Goal: Entertainment & Leisure: Consume media (video, audio)

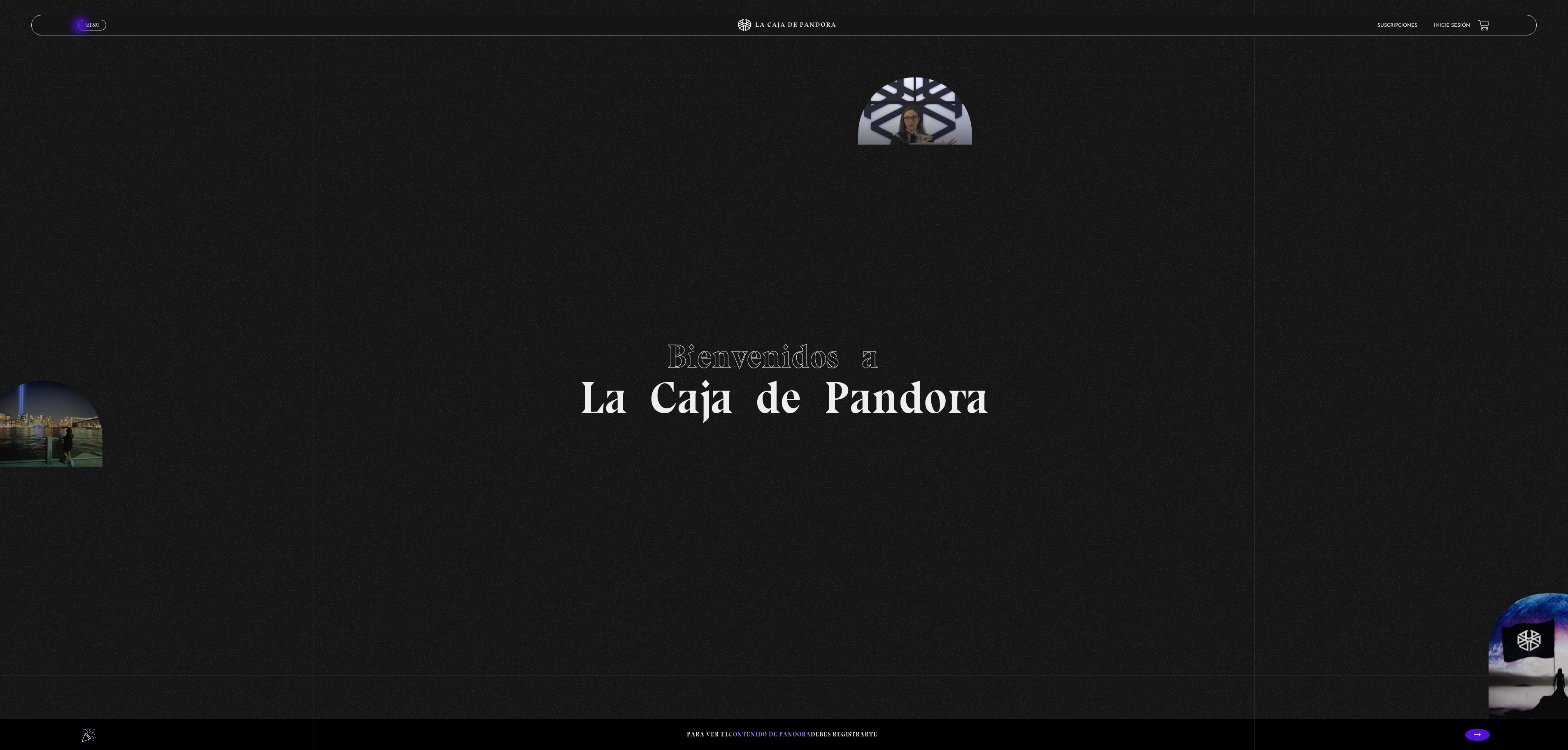
click at [82, 26] on link "Menu Cerrar" at bounding box center [92, 25] width 28 height 10
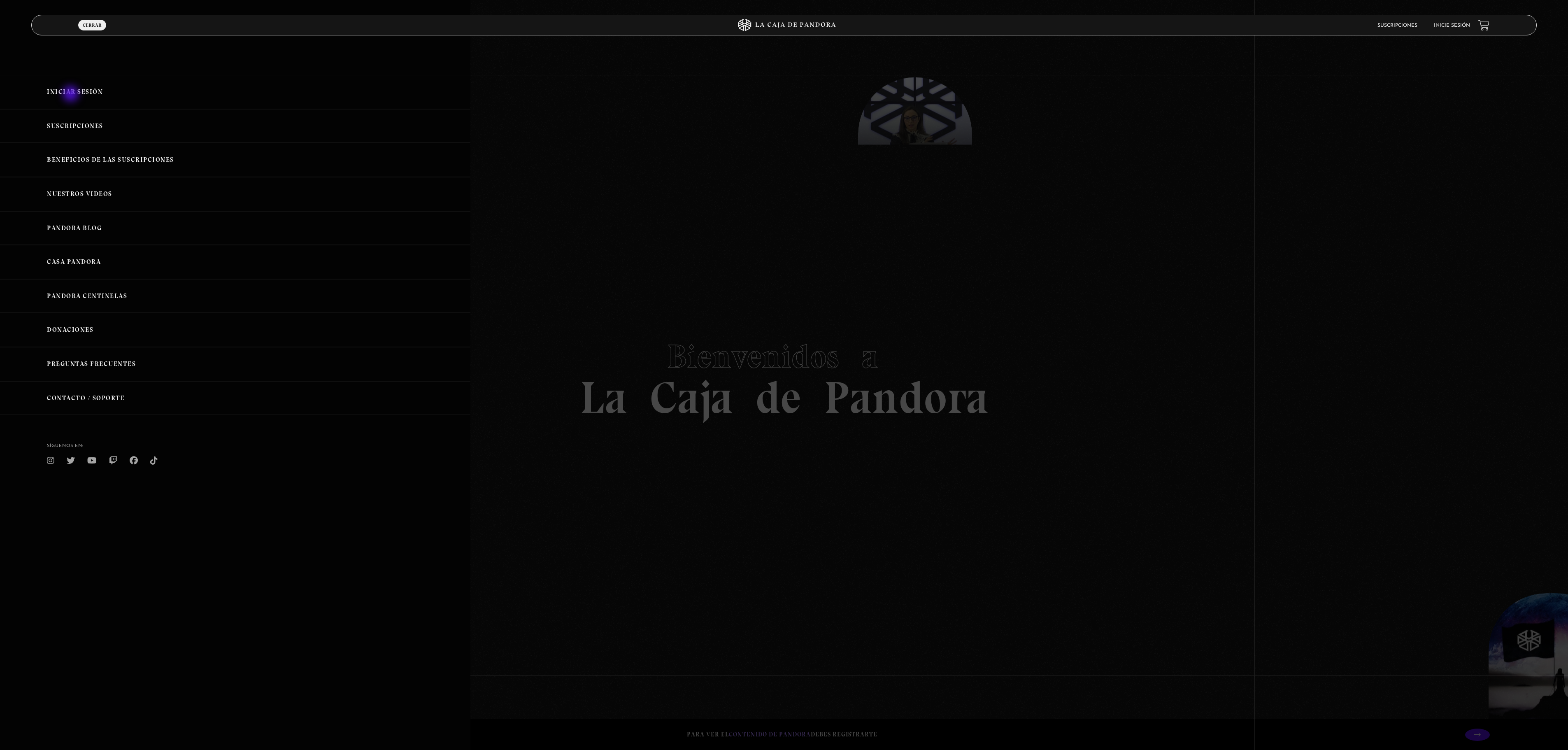
click at [72, 95] on link "Iniciar Sesión" at bounding box center [235, 92] width 471 height 34
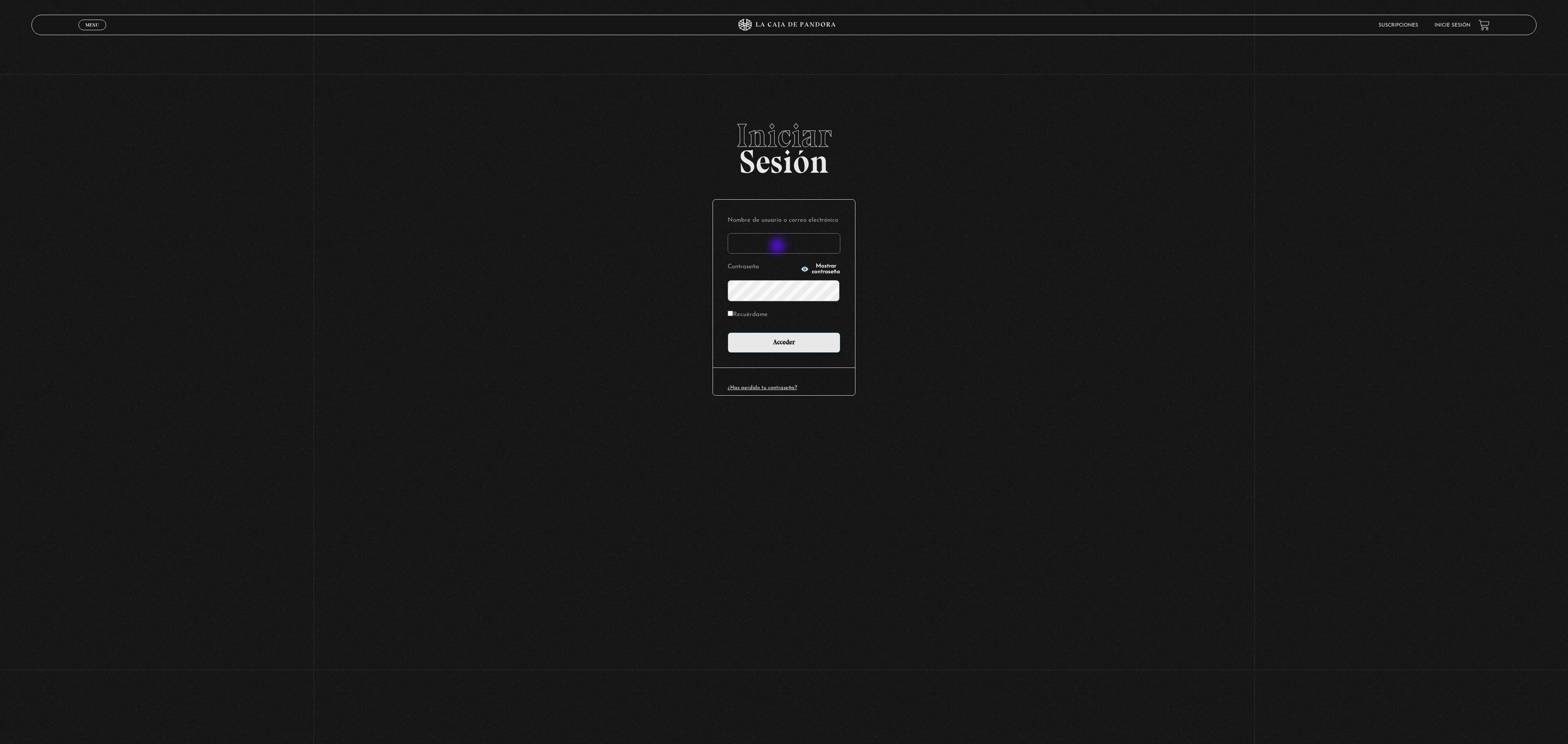
click at [779, 247] on input "Nombre de usuario o correo electrónico" at bounding box center [783, 244] width 113 height 21
type input "DenisseOM"
click at [743, 318] on label "Recuérdame" at bounding box center [747, 315] width 40 height 13
click at [733, 316] on input "Recuérdame" at bounding box center [730, 314] width 5 height 5
checkbox input "true"
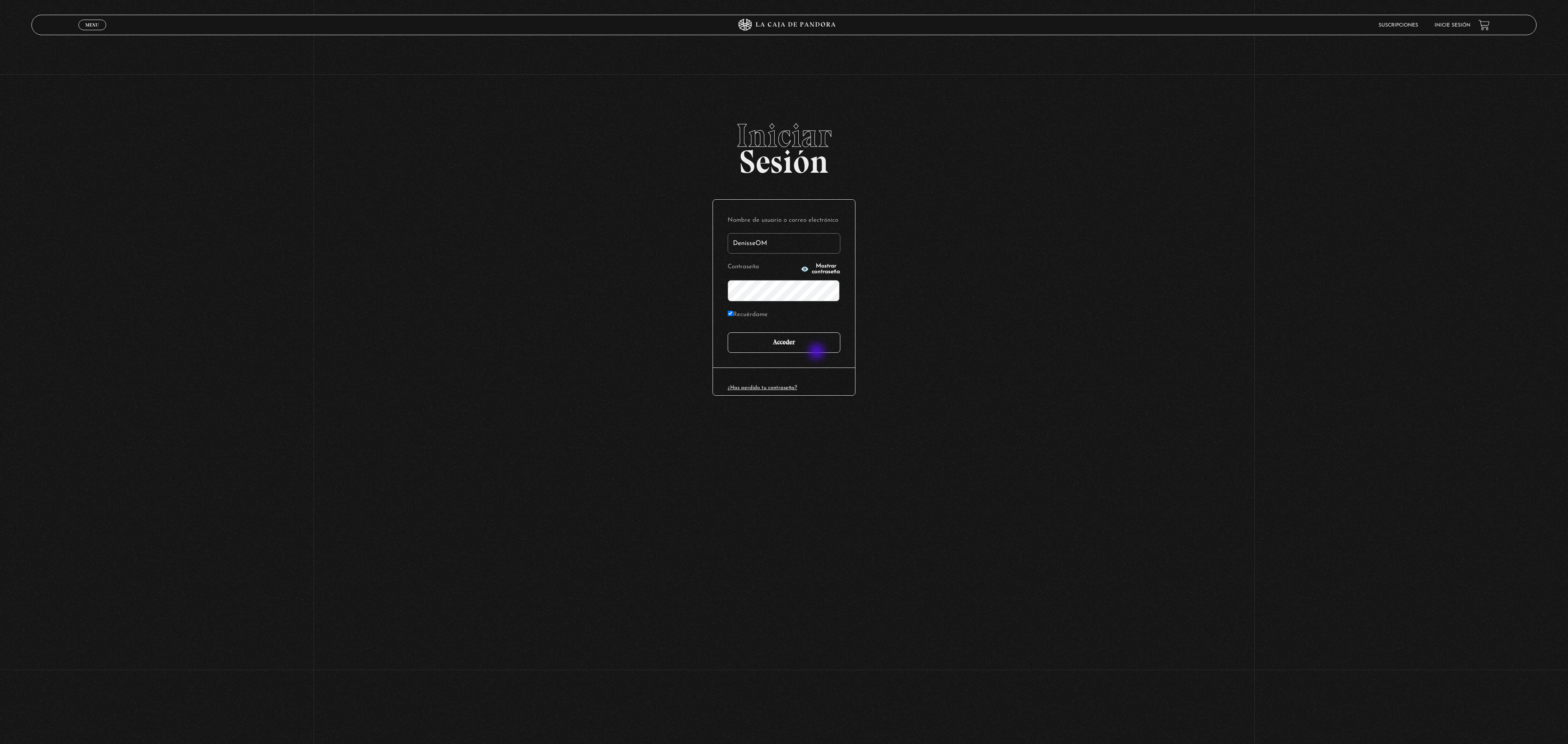
click at [817, 346] on input "Acceder" at bounding box center [783, 343] width 113 height 21
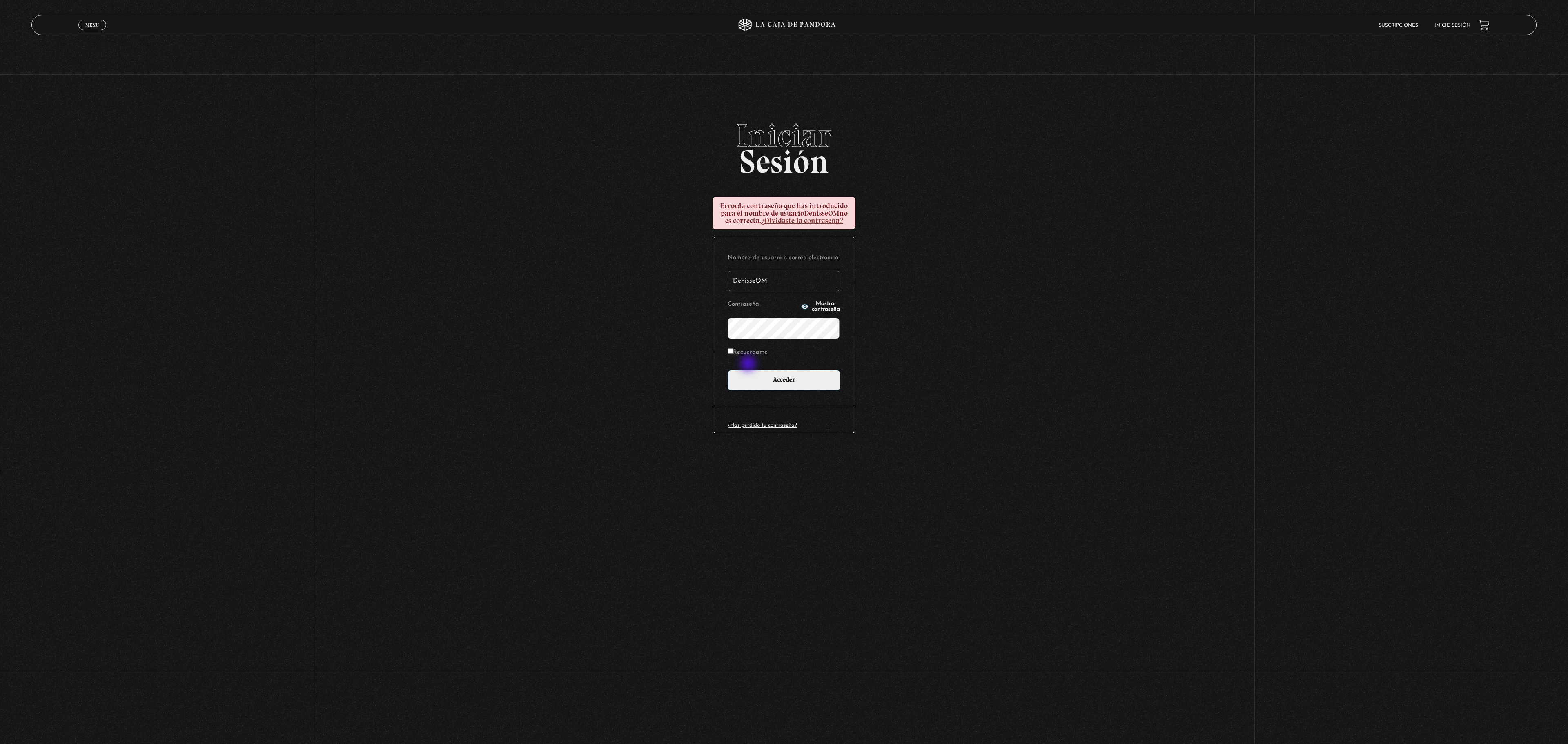
click at [749, 359] on label "Recuérdame" at bounding box center [747, 353] width 40 height 13
click at [733, 354] on input "Recuérdame" at bounding box center [730, 351] width 5 height 5
checkbox input "true"
click at [758, 390] on input "Acceder" at bounding box center [783, 381] width 113 height 21
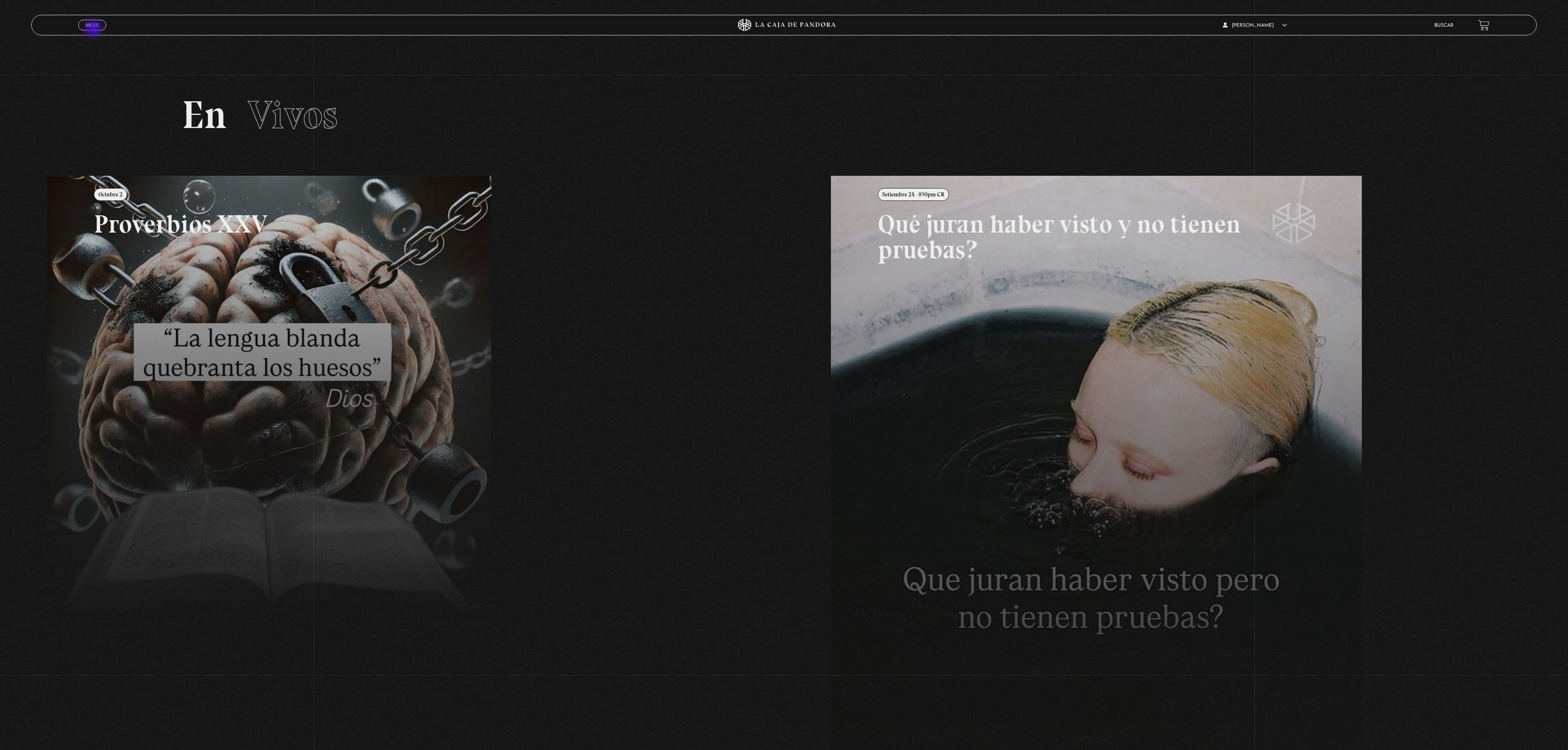
click at [94, 29] on span "Cerrar" at bounding box center [93, 32] width 20 height 6
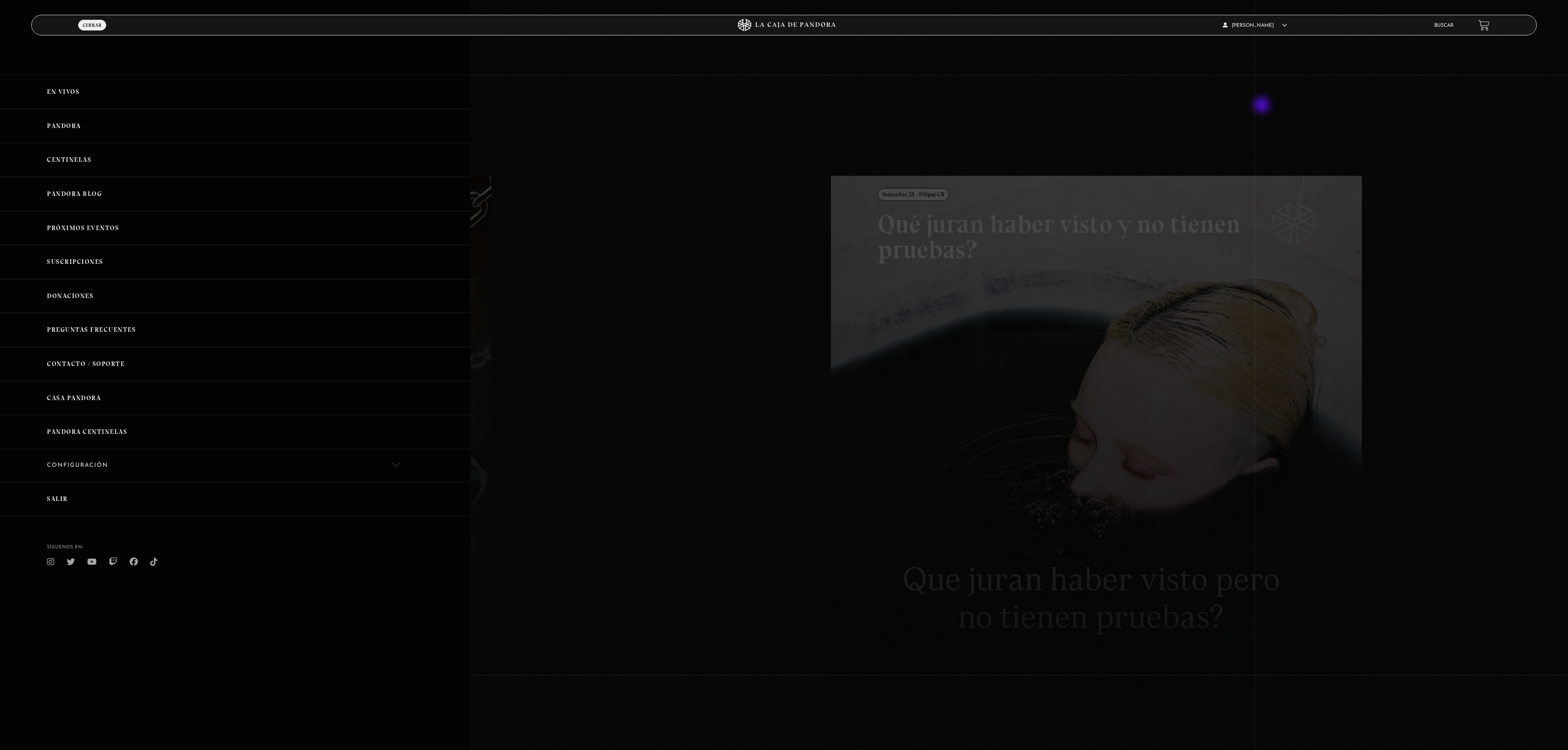
click at [1265, 106] on div at bounding box center [784, 375] width 1568 height 750
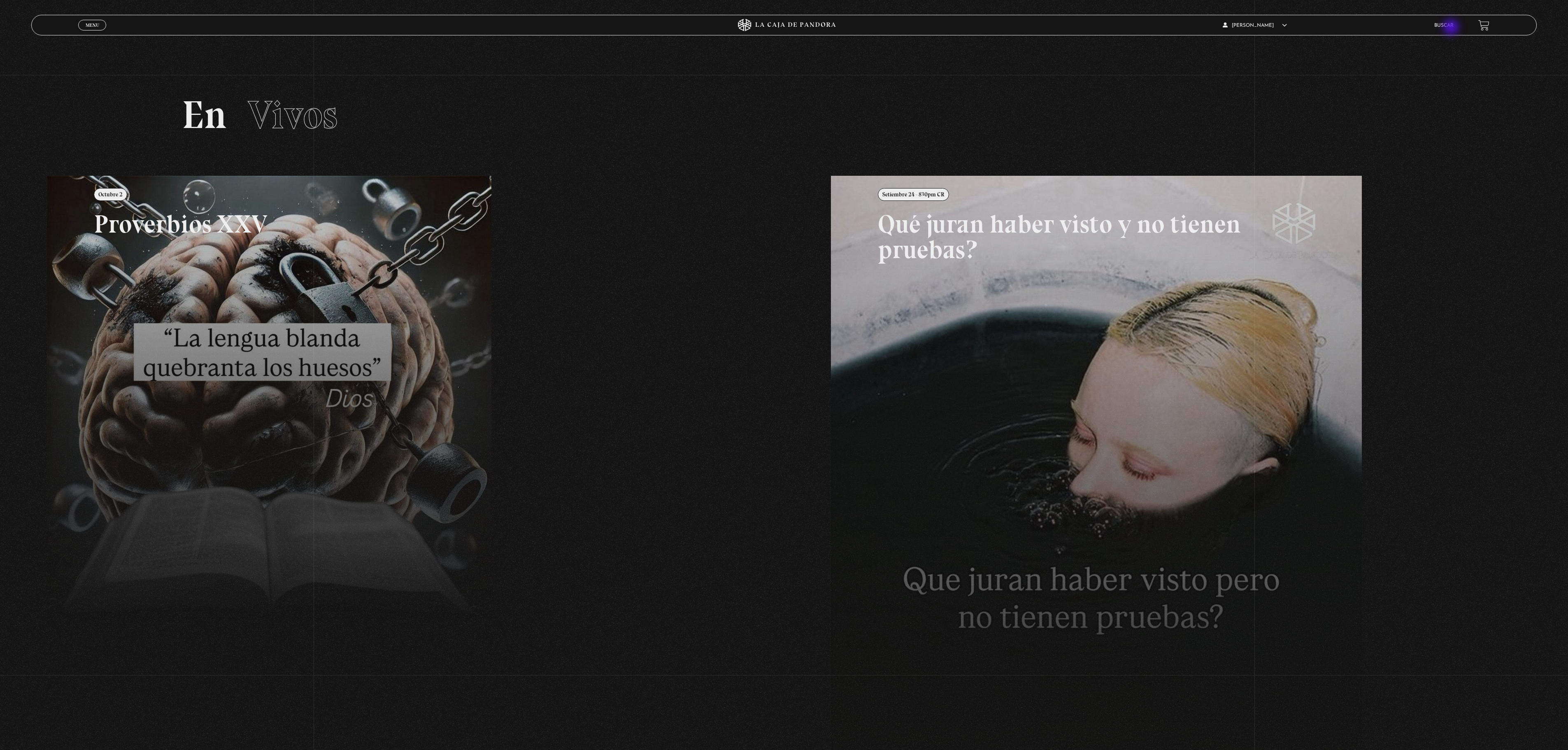
click at [1452, 28] on link "Buscar" at bounding box center [1444, 26] width 20 height 5
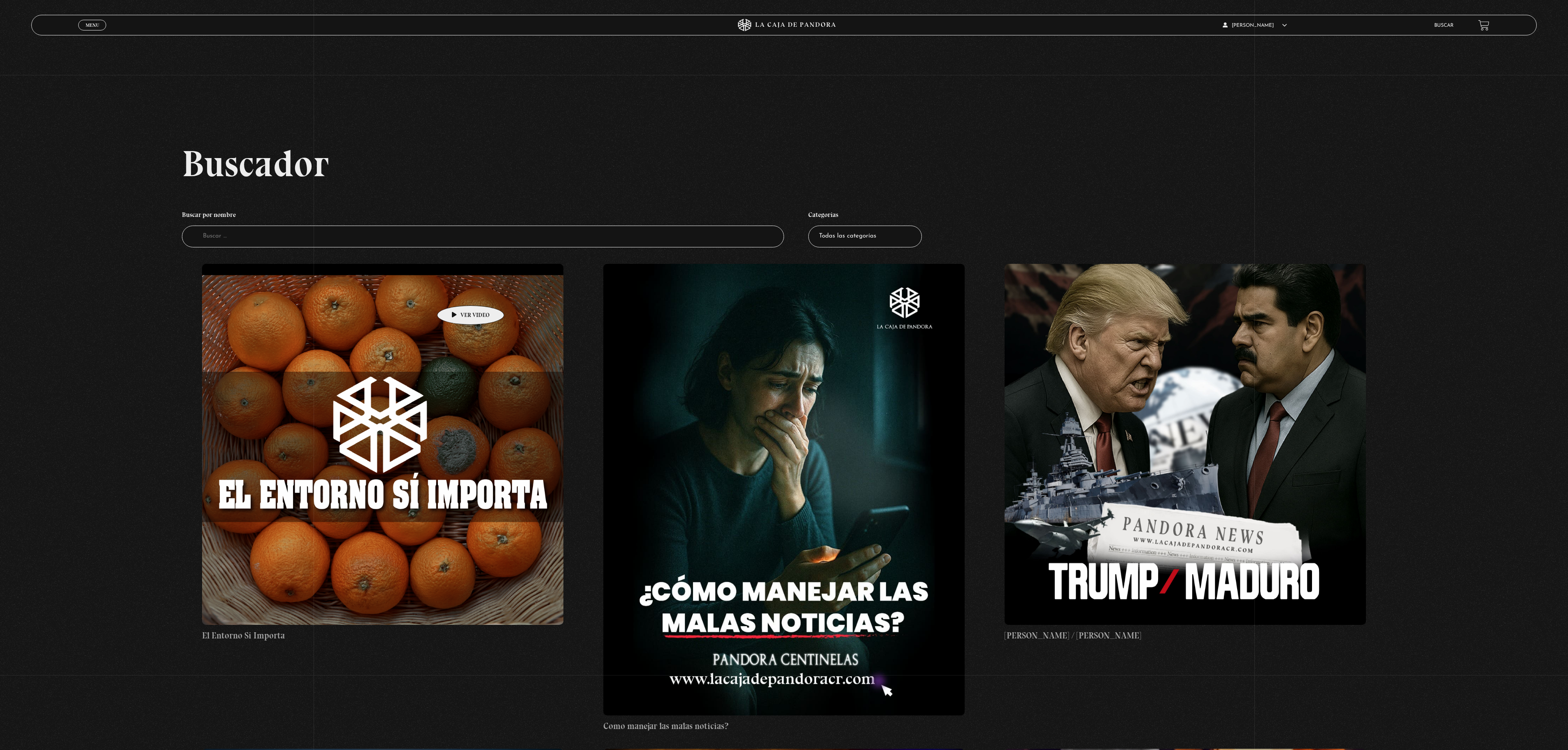
scroll to position [164, 0]
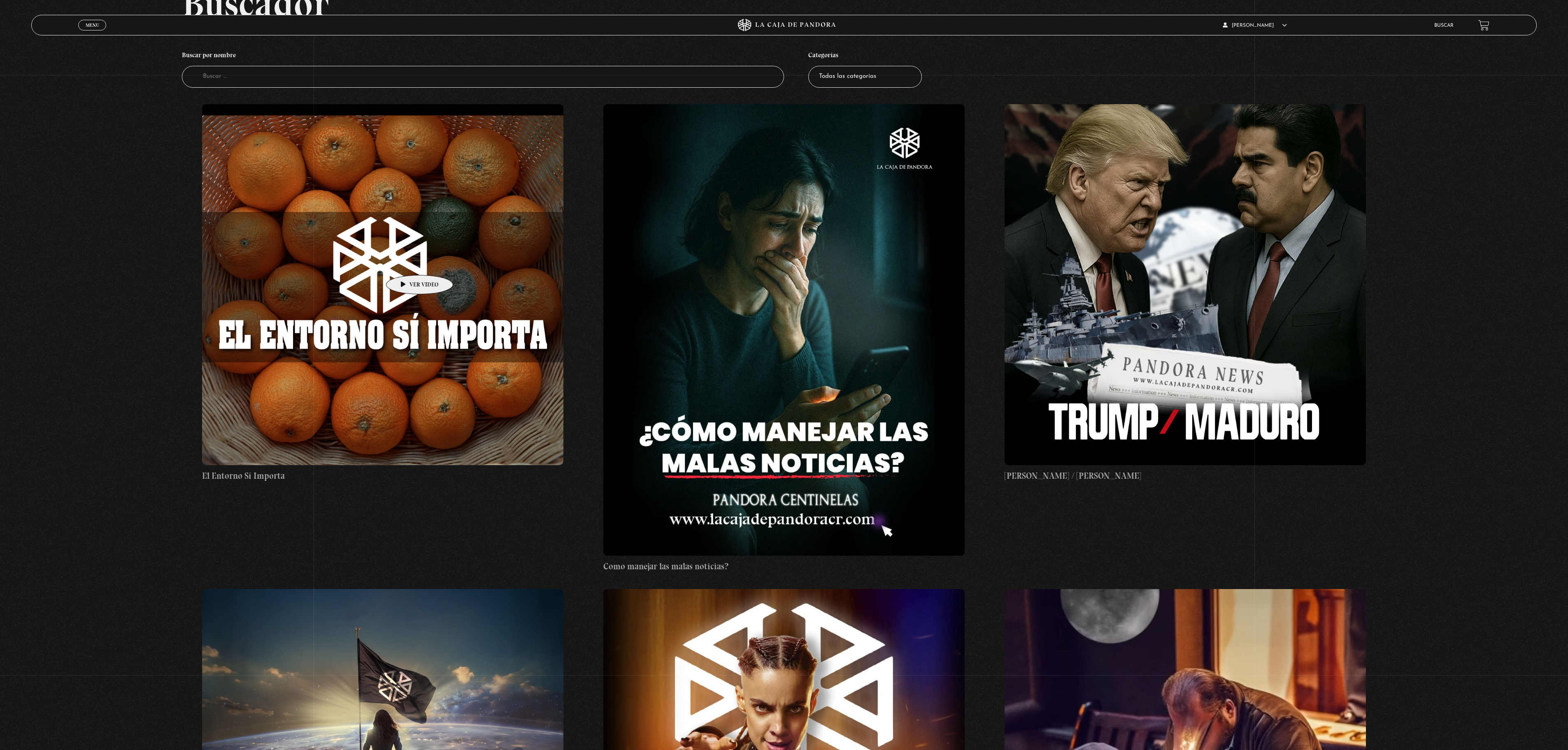
click at [407, 263] on figure at bounding box center [382, 285] width 361 height 361
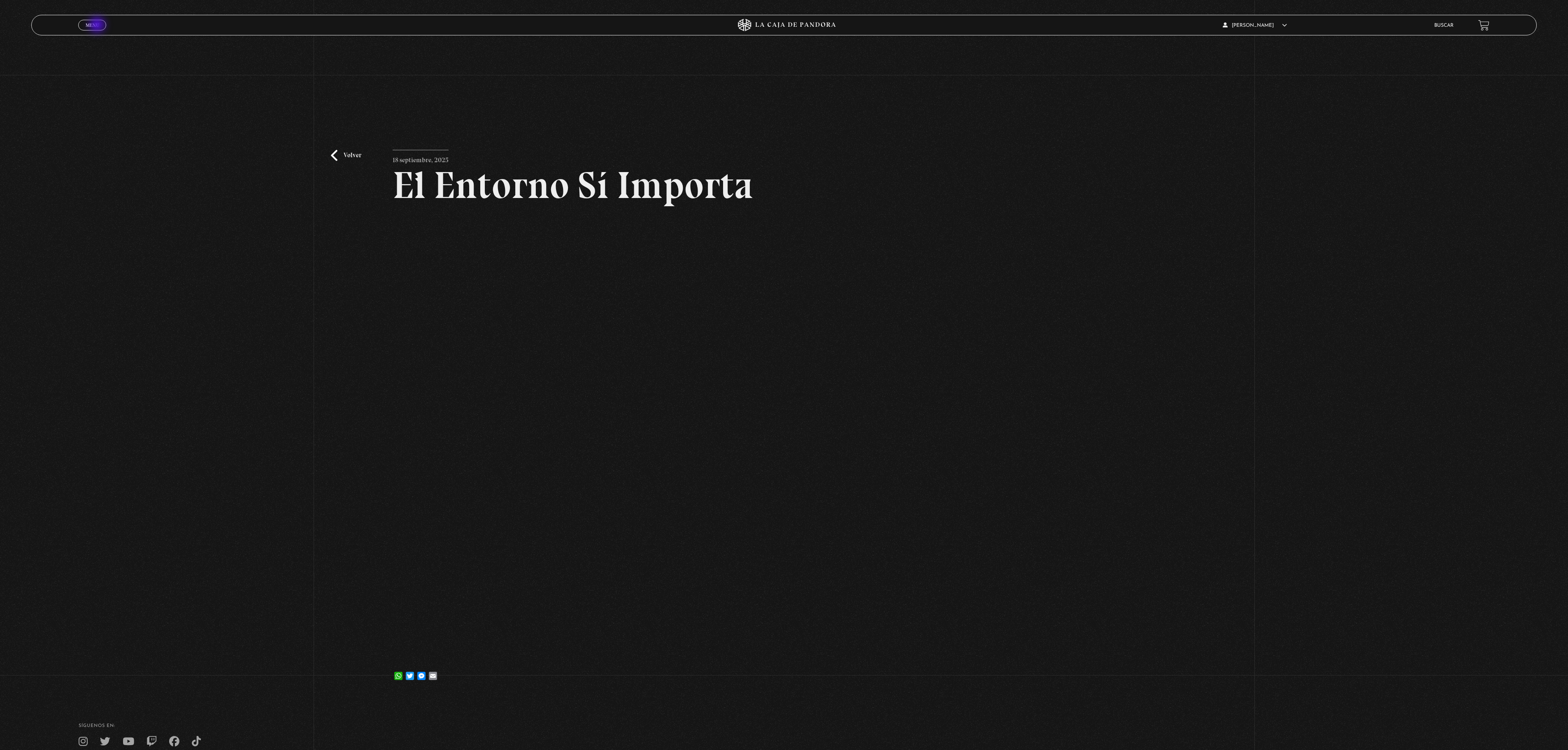
click at [98, 26] on span "Menu" at bounding box center [93, 25] width 13 height 5
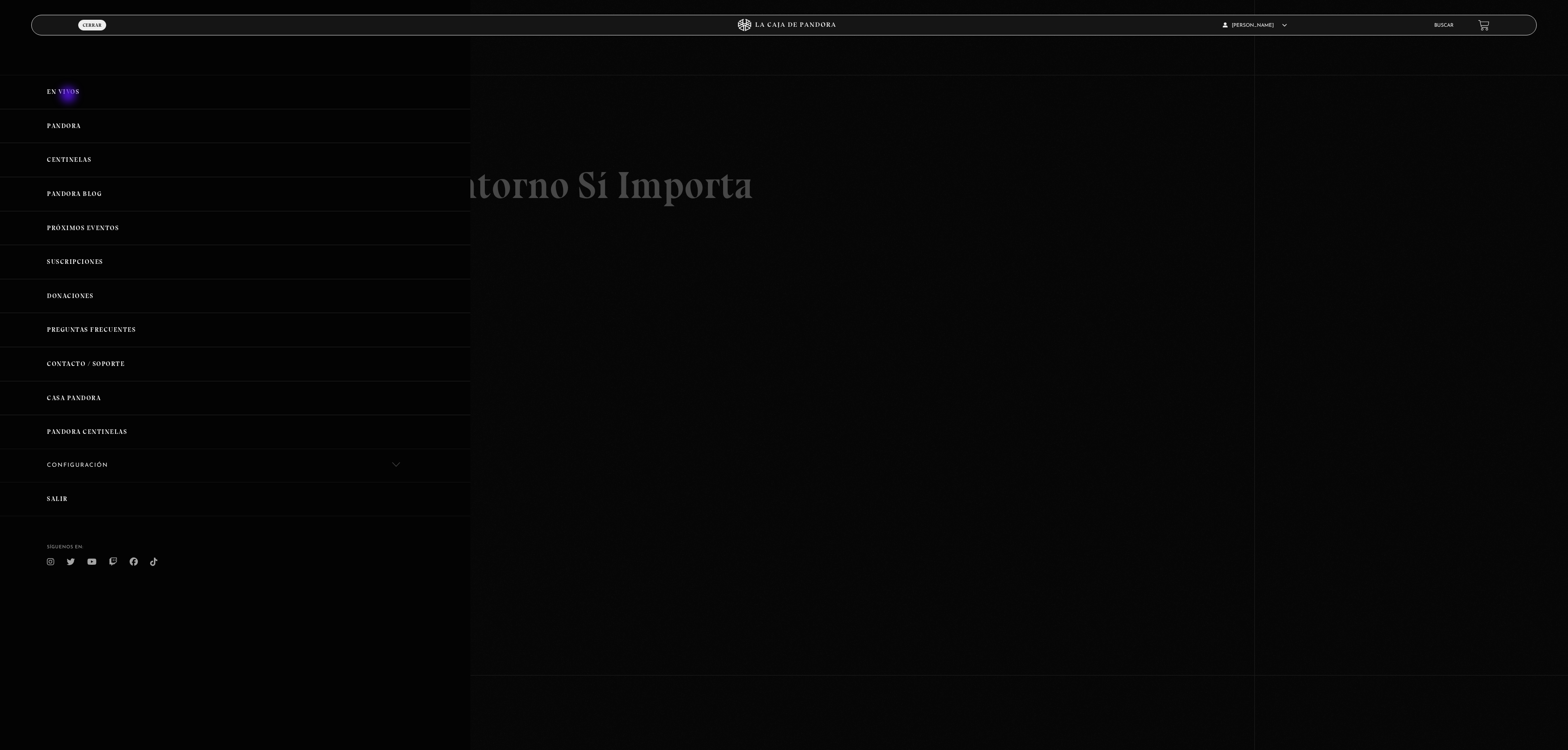
click at [69, 96] on link "En vivos" at bounding box center [235, 92] width 471 height 34
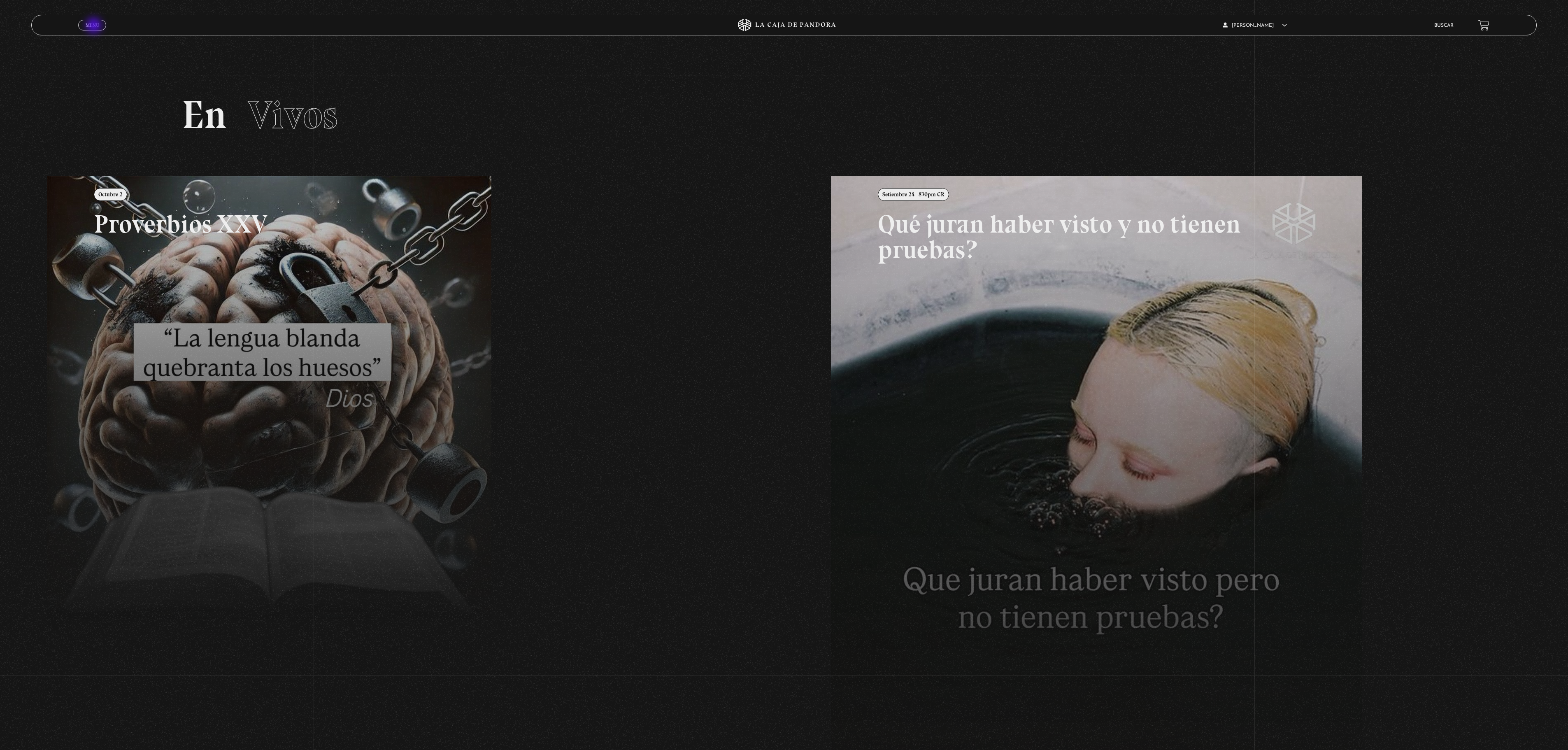
click at [94, 26] on span "Menu" at bounding box center [93, 25] width 13 height 5
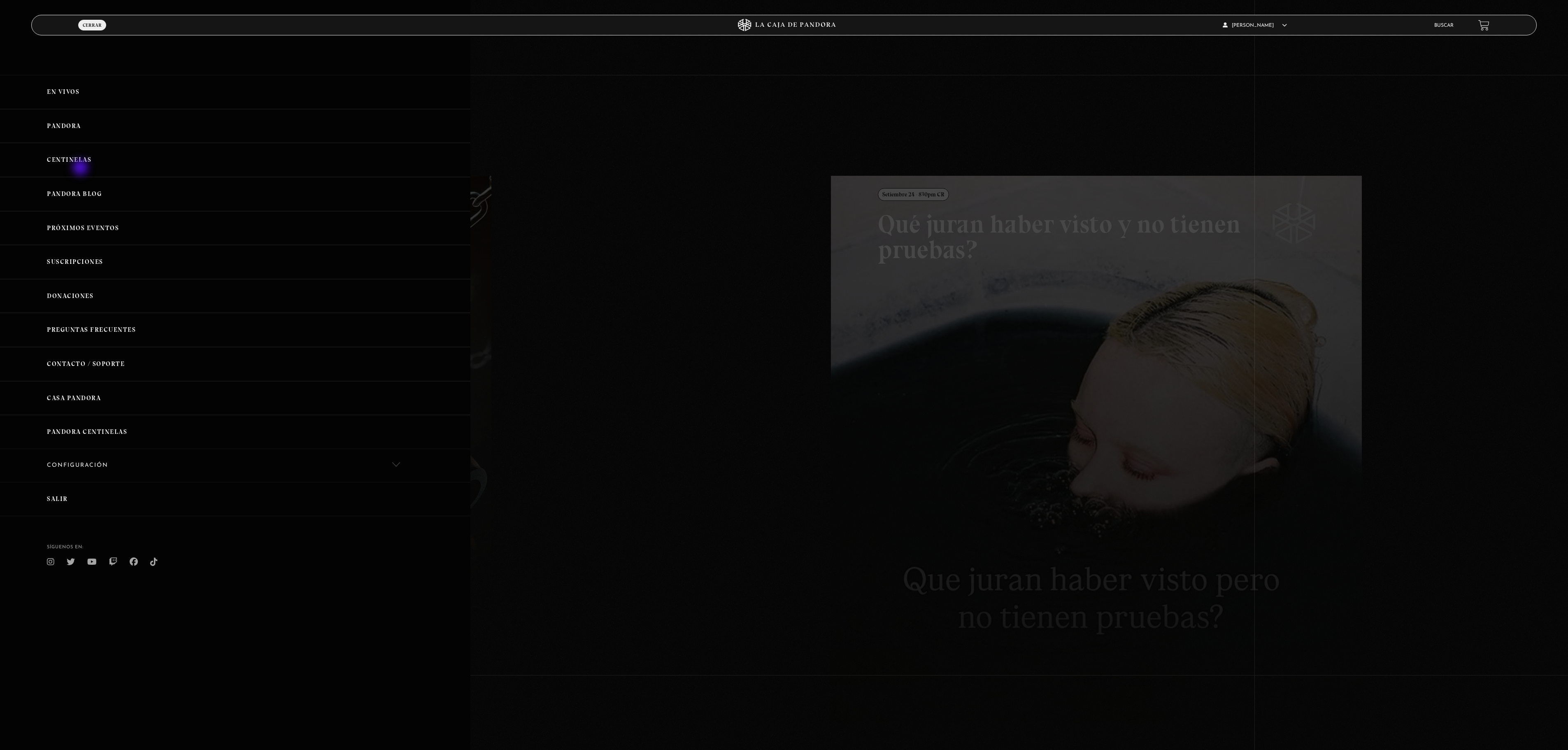
click at [82, 167] on link "Centinelas" at bounding box center [235, 160] width 471 height 34
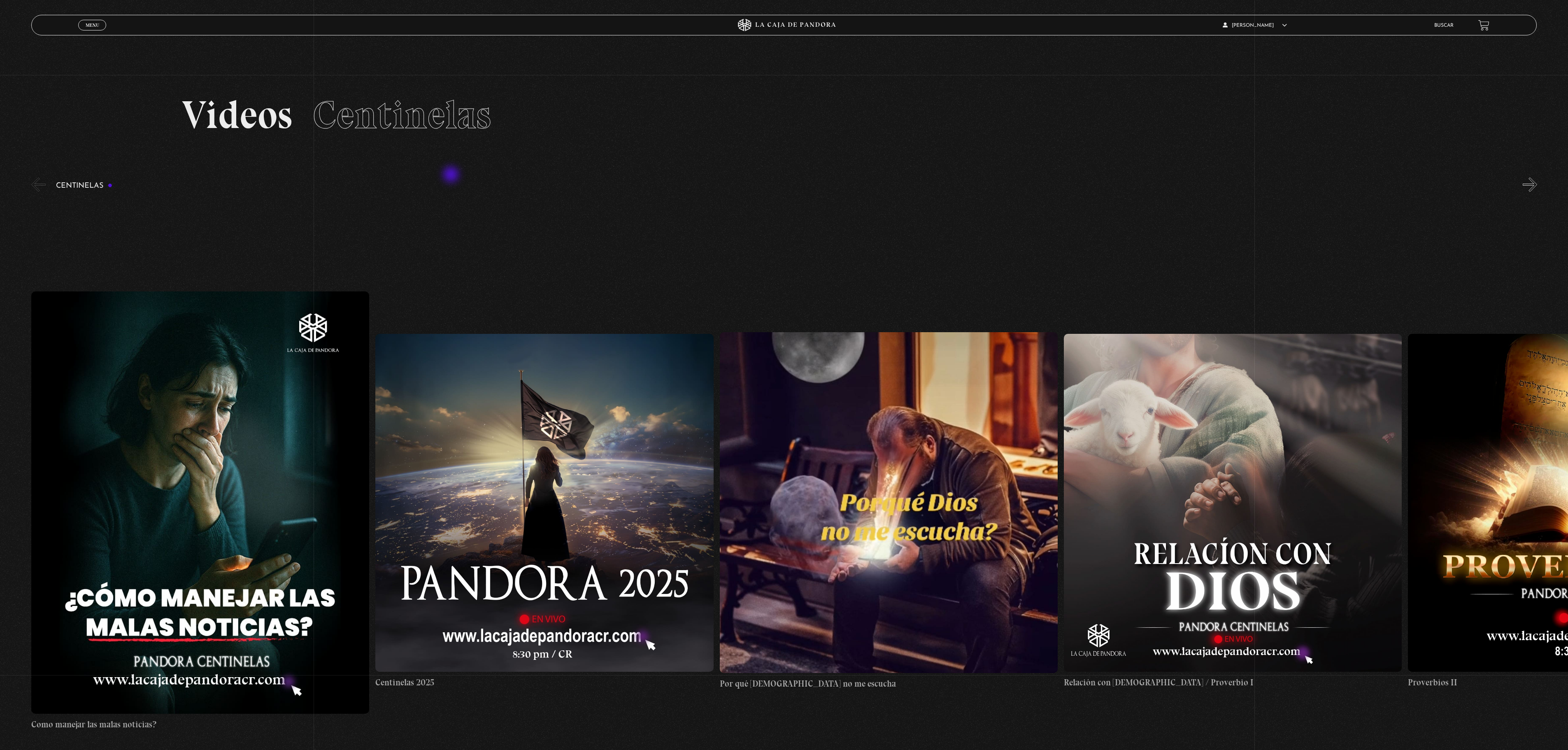
scroll to position [82, 0]
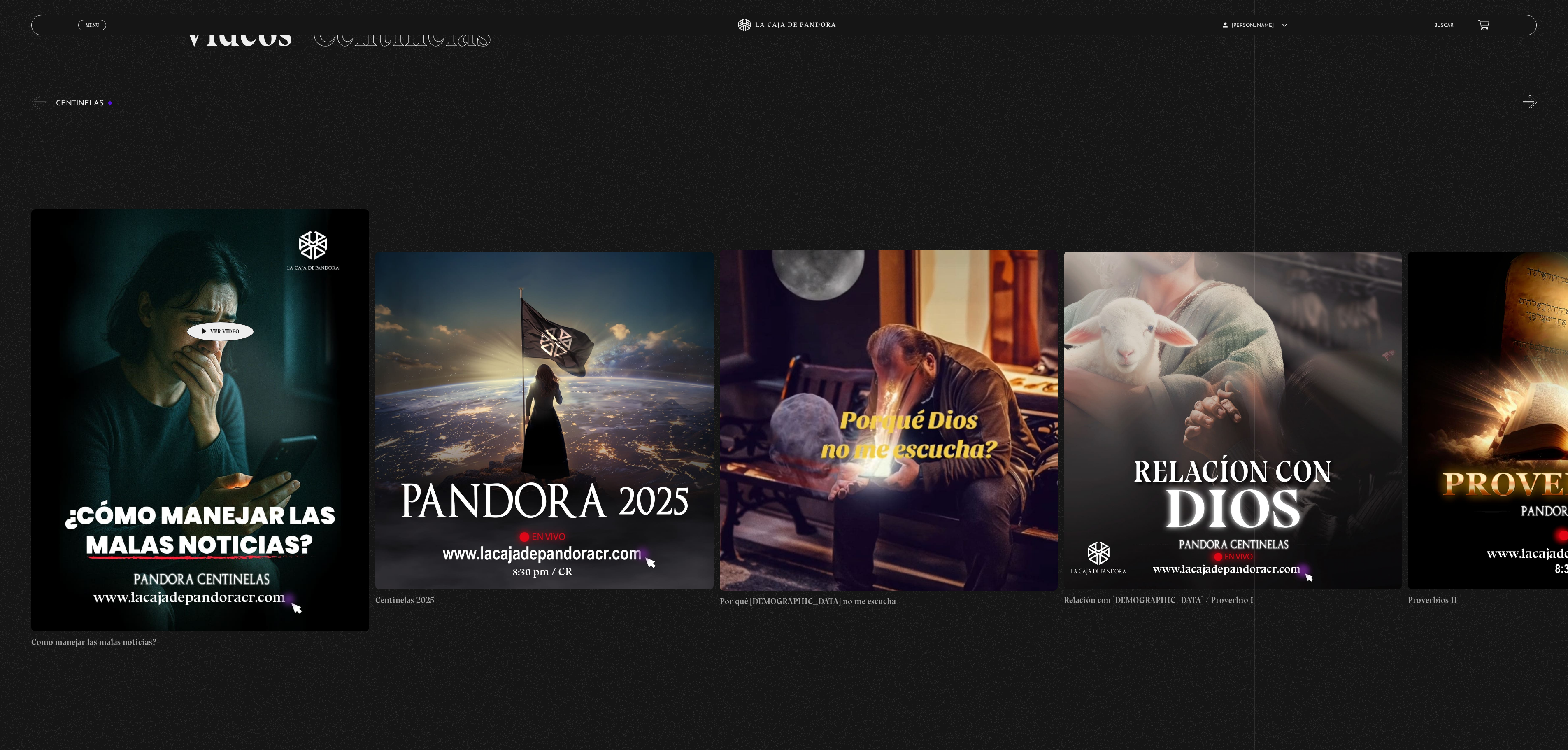
click at [207, 309] on figure at bounding box center [200, 420] width 338 height 423
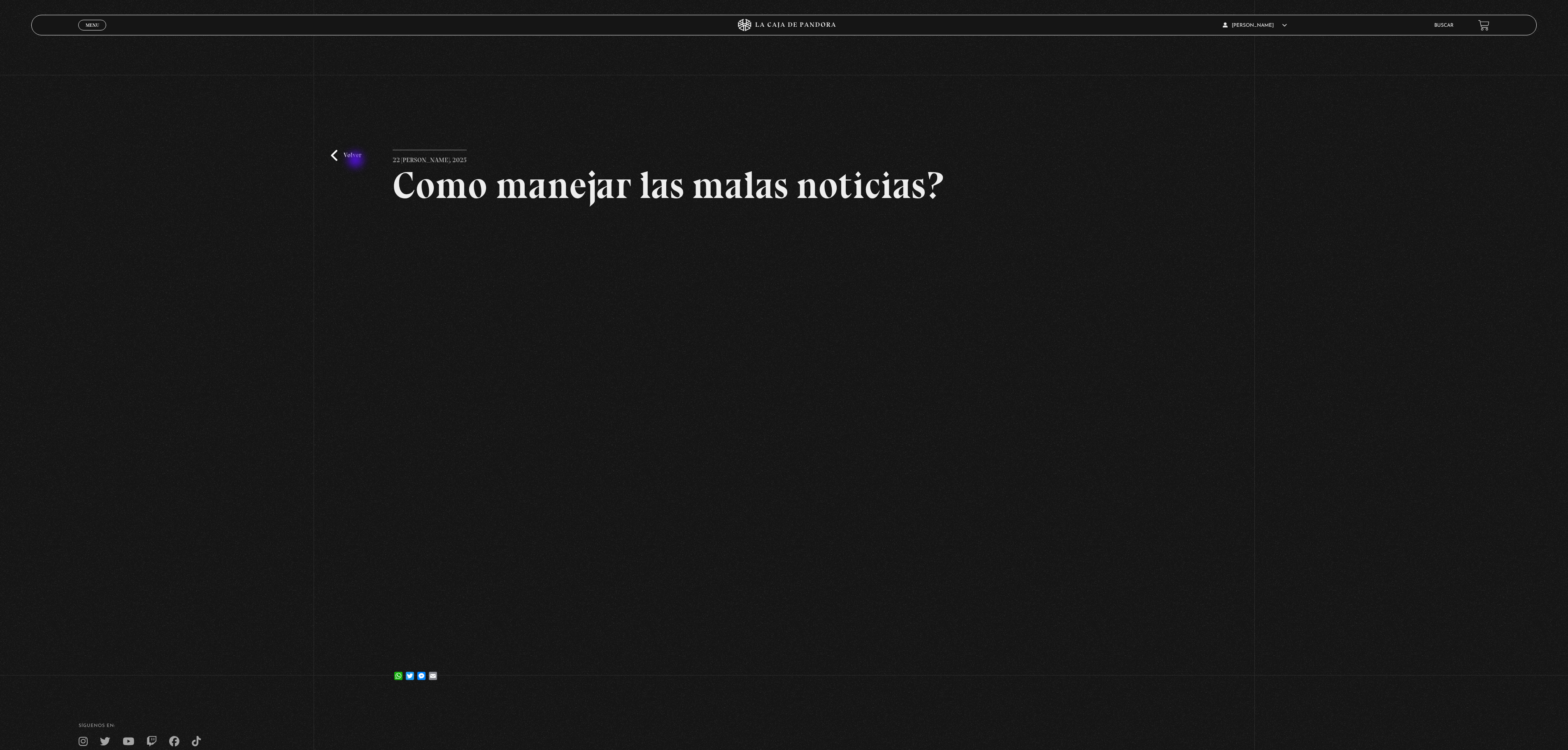
click at [356, 161] on link "Volver" at bounding box center [346, 155] width 31 height 11
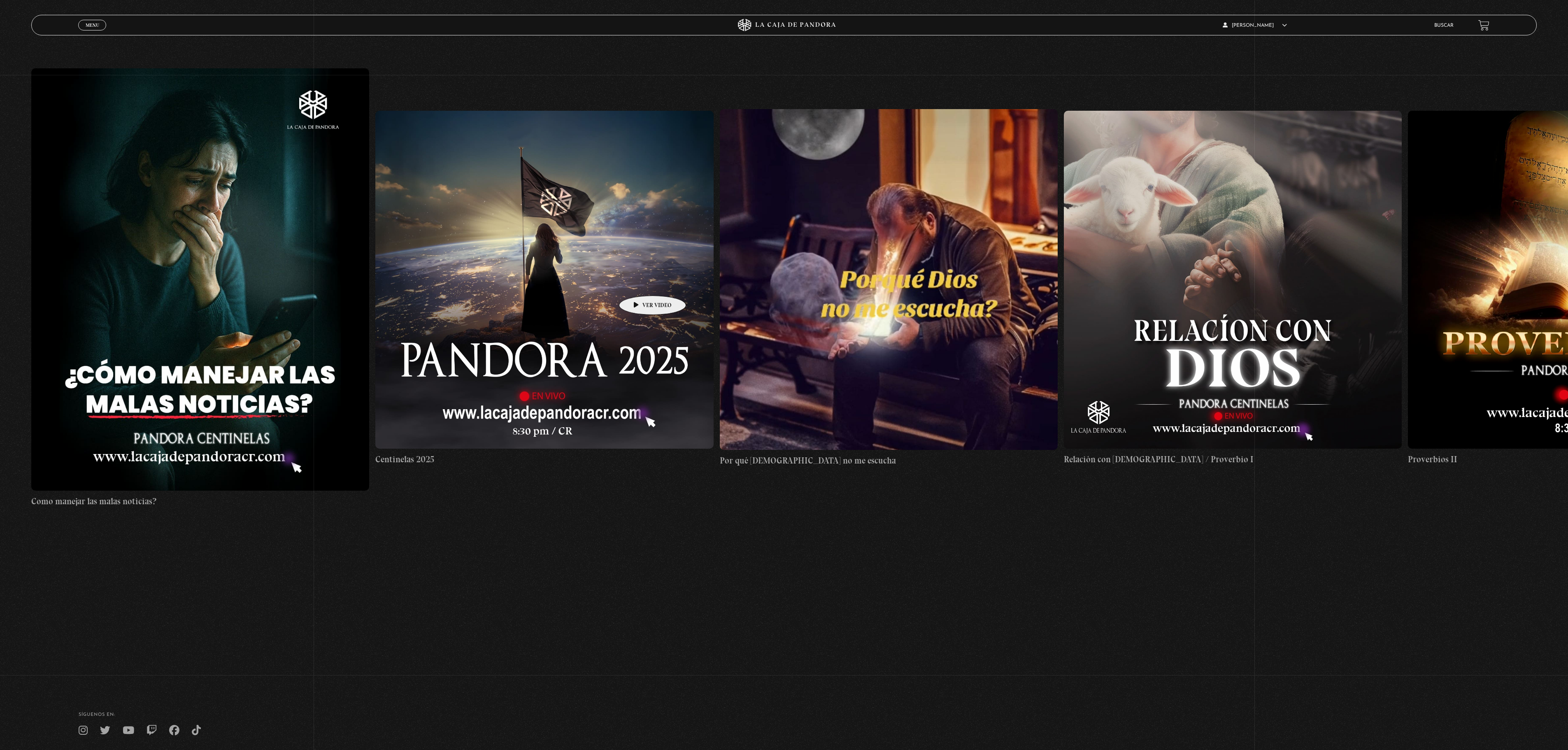
scroll to position [247, 0]
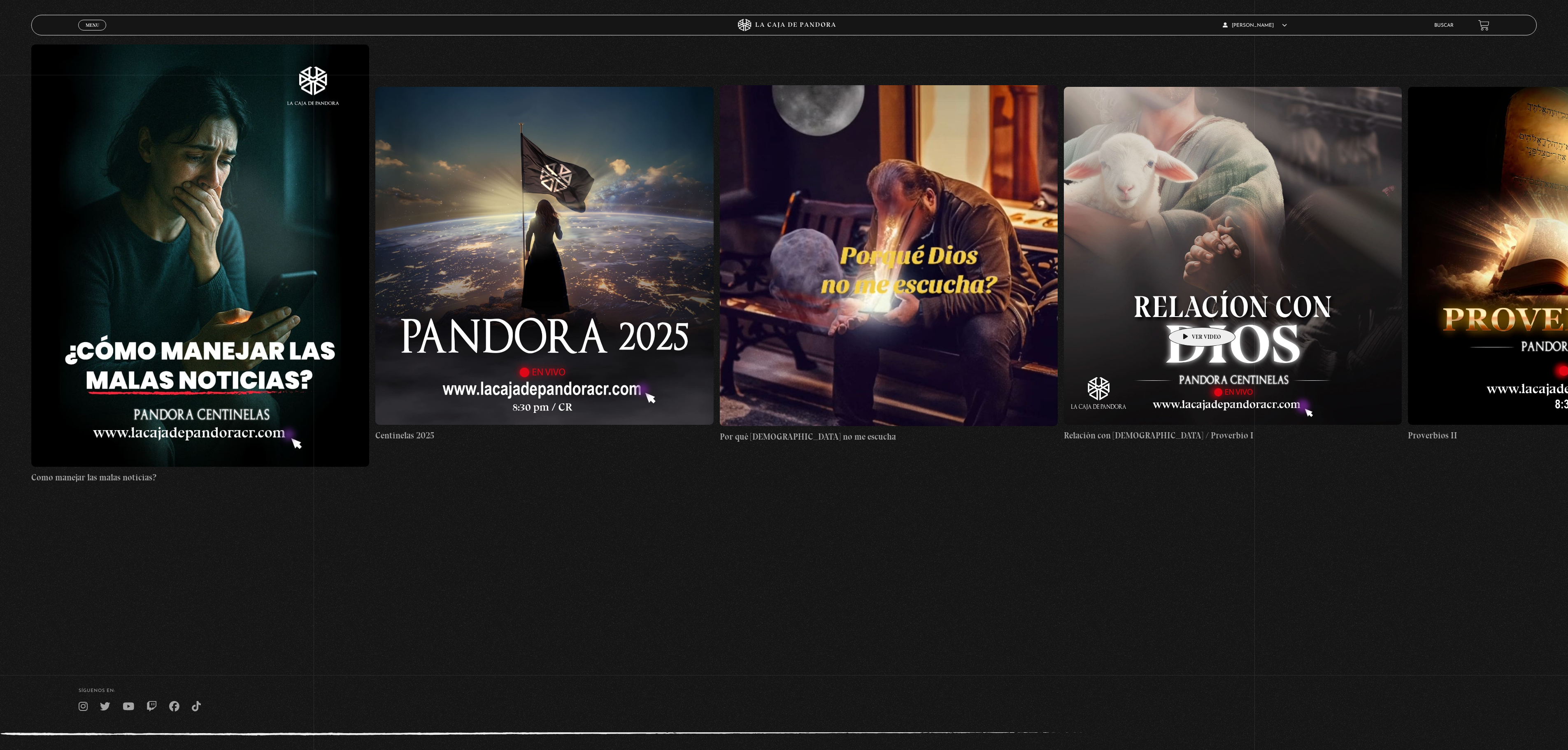
click at [1190, 311] on figure at bounding box center [1232, 256] width 338 height 338
click at [1166, 302] on figure at bounding box center [1232, 256] width 338 height 338
